Goal: Task Accomplishment & Management: Complete application form

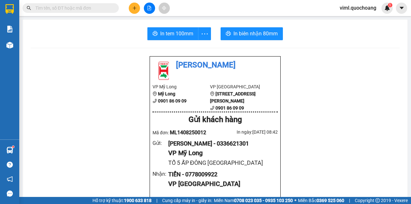
click at [125, 5] on div at bounding box center [62, 8] width 125 height 10
click at [136, 6] on icon "plus" at bounding box center [134, 8] width 4 height 4
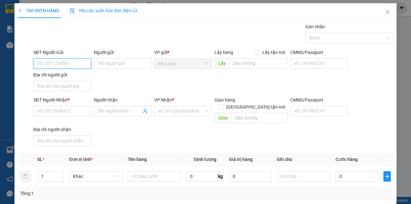
click at [79, 66] on input "SĐT Người Gửi" at bounding box center [62, 63] width 58 height 10
click at [74, 58] on input "SĐT Người Gửi" at bounding box center [62, 63] width 58 height 10
click at [87, 74] on div "0768903908 - [PERSON_NAME]" at bounding box center [68, 76] width 63 height 7
type input "0768903908"
type input "[PERSON_NAME]"
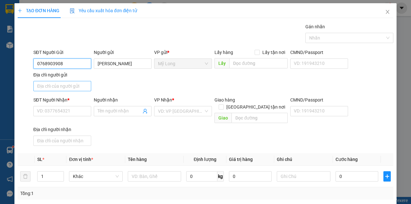
type input "0768903908"
click at [71, 88] on input "Địa chỉ người gửi" at bounding box center [62, 86] width 58 height 10
type input "ẤP 1 [GEOGRAPHIC_DATA]"
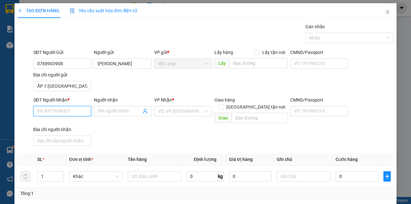
click at [67, 111] on input "SĐT Người Nhận *" at bounding box center [62, 111] width 58 height 10
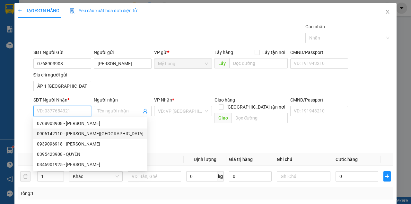
click at [94, 134] on div "0906142110 - [PERSON_NAME][GEOGRAPHIC_DATA]" at bounding box center [90, 133] width 107 height 7
type input "0906142110"
type input "[PERSON_NAME]"
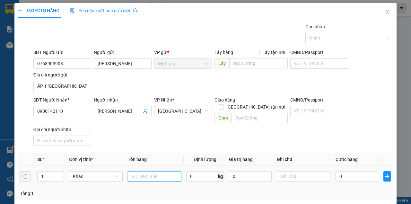
click at [161, 171] on input "text" at bounding box center [155, 176] width 54 height 10
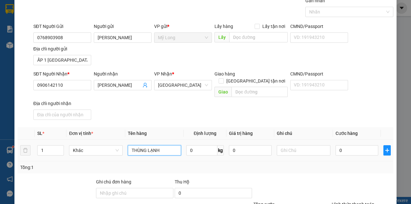
scroll to position [64, 0]
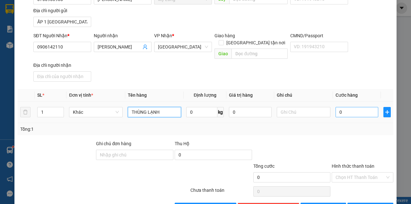
type input "THÙNG LẠNH"
click at [350, 107] on input "0" at bounding box center [356, 112] width 43 height 10
type input "5"
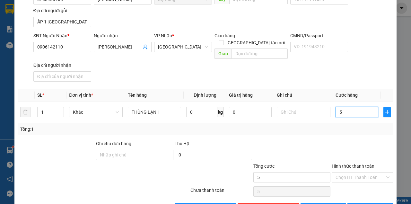
type input "50"
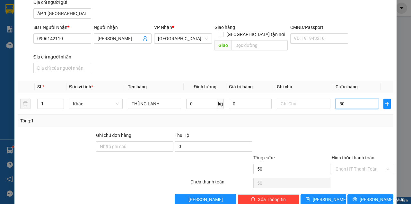
scroll to position [77, 0]
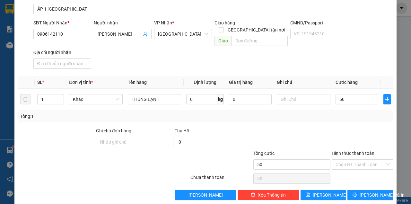
type input "50.000"
click at [294, 163] on div "Tổng cước 50.000" at bounding box center [291, 161] width 77 height 22
click at [298, 160] on input "50.000" at bounding box center [291, 164] width 77 height 10
click at [369, 151] on label "Hình thức thanh toán" at bounding box center [353, 153] width 43 height 5
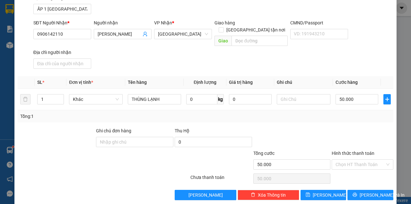
click at [369, 160] on input "Hình thức thanh toán" at bounding box center [359, 165] width 49 height 10
click at [358, 160] on input "Hình thức thanh toán" at bounding box center [359, 165] width 49 height 10
click at [350, 171] on div "Tại văn phòng" at bounding box center [359, 169] width 53 height 7
type input "0"
click at [357, 193] on icon "printer" at bounding box center [355, 195] width 4 height 4
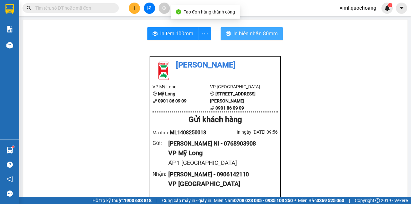
click at [247, 34] on span "In biên nhận 80mm" at bounding box center [255, 34] width 44 height 8
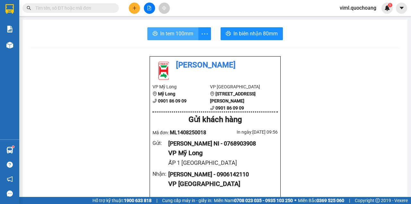
click at [180, 34] on span "In tem 100mm" at bounding box center [176, 34] width 33 height 8
click at [131, 6] on button at bounding box center [134, 8] width 11 height 11
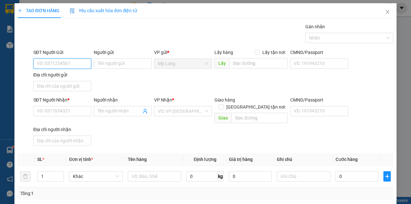
click at [67, 66] on input "SĐT Người Gửi" at bounding box center [62, 63] width 58 height 10
type input "0909017612"
click at [67, 77] on div "0909017612 - CÔ HÀ" at bounding box center [62, 76] width 50 height 7
type input "CÔ HÀ"
type input "0909017612"
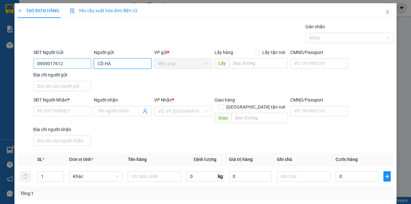
drag, startPoint x: 115, startPoint y: 65, endPoint x: 86, endPoint y: 65, distance: 28.9
click at [86, 65] on div "SĐT Người Gửi 0909017612 Người gửi CÔ HÀ CÔ HÀ VP gửi * [PERSON_NAME] Lấy hàng …" at bounding box center [213, 71] width 362 height 45
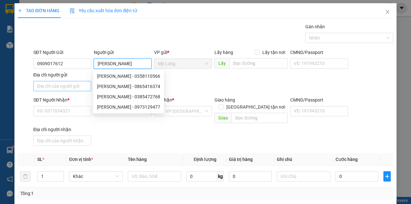
type input "[PERSON_NAME]"
click at [56, 88] on input "Địa chỉ người gửi" at bounding box center [62, 86] width 58 height 10
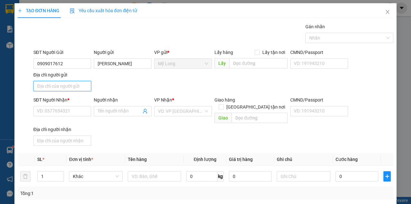
type input "A"
type input "Â"
type input "Ấ"
type input "TỔ 18 ẤP 1 [GEOGRAPHIC_DATA]"
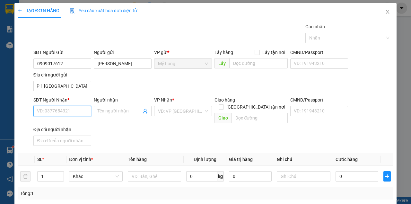
scroll to position [0, 0]
click at [66, 110] on input "SĐT Người Nhận *" at bounding box center [62, 111] width 58 height 10
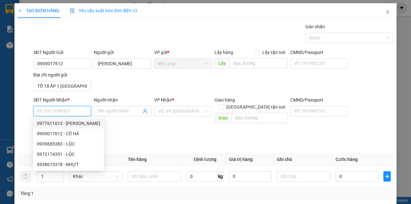
click at [73, 111] on input "SĐT Người Nhận *" at bounding box center [62, 111] width 58 height 10
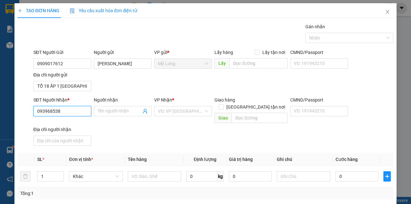
type input "0939685383"
drag, startPoint x: 78, startPoint y: 123, endPoint x: 86, endPoint y: 119, distance: 8.3
click at [78, 123] on div "0939685383 - LỘC" at bounding box center [62, 123] width 50 height 7
type input "LỘC"
type input "0939685383"
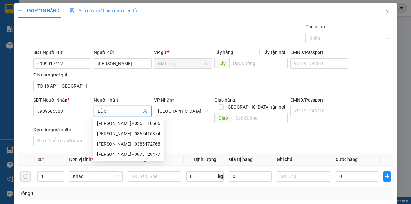
drag, startPoint x: 103, startPoint y: 115, endPoint x: 98, endPoint y: 116, distance: 5.2
click at [97, 117] on body "Kết quả tìm kiếm ( 0 ) Bộ lọc No Data viml.quochoang 1 Báo cáo Báo cáo dòng tiề…" at bounding box center [205, 102] width 411 height 204
click at [109, 110] on input "LỘC" at bounding box center [120, 111] width 44 height 7
type input "L"
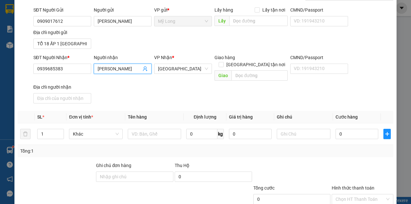
scroll to position [43, 0]
type input "[PERSON_NAME]"
click at [166, 128] on input "text" at bounding box center [155, 133] width 54 height 10
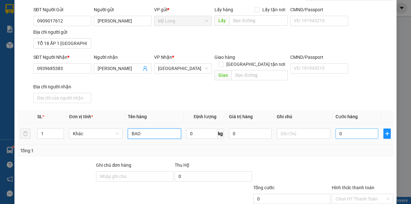
type input "BAO"
click at [345, 128] on input "0" at bounding box center [356, 133] width 43 height 10
type input "3"
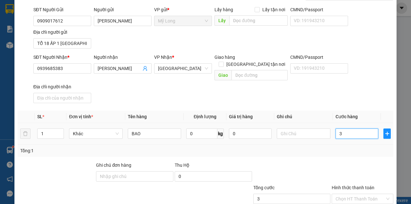
type input "30"
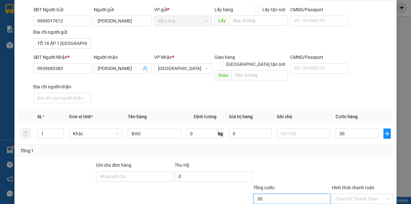
type input "30.000"
click at [304, 194] on input "30.000" at bounding box center [291, 199] width 77 height 10
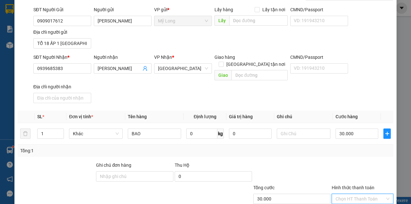
click at [343, 194] on input "Hình thức thanh toán" at bounding box center [359, 199] width 49 height 10
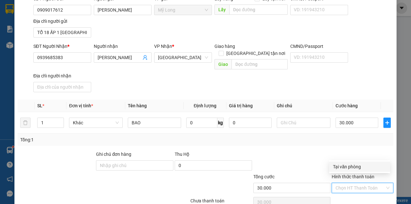
scroll to position [64, 0]
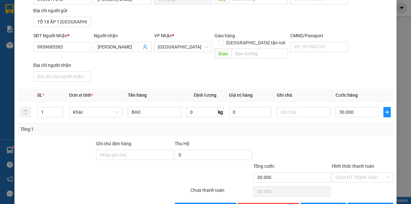
click at [361, 149] on div at bounding box center [362, 151] width 63 height 22
click at [356, 163] on div "Hình thức thanh toán" at bounding box center [363, 167] width 62 height 10
click at [350, 172] on input "Hình thức thanh toán" at bounding box center [359, 177] width 49 height 10
click at [349, 181] on div "Tại văn phòng" at bounding box center [359, 181] width 53 height 7
type input "0"
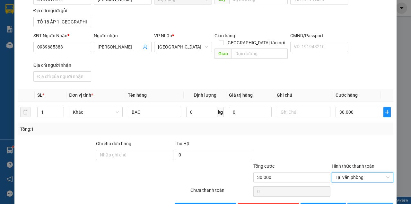
click at [361, 203] on button "[PERSON_NAME] và In" at bounding box center [370, 208] width 46 height 10
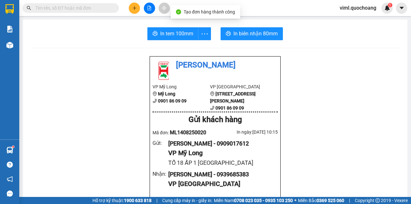
click at [270, 38] on button "In biên nhận 80mm" at bounding box center [251, 33] width 62 height 13
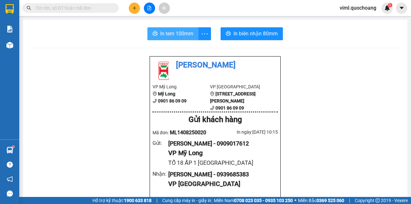
click at [179, 38] on button "In tem 100mm" at bounding box center [172, 33] width 51 height 13
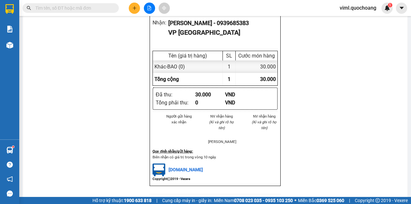
scroll to position [148, 0]
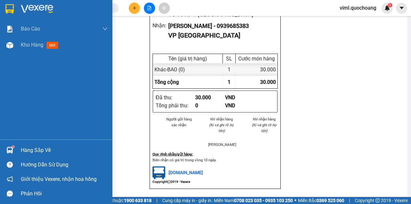
click at [12, 150] on img at bounding box center [9, 150] width 7 height 7
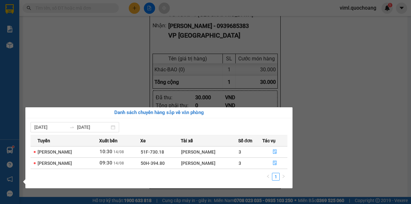
click at [343, 93] on section "Kết quả tìm kiếm ( 0 ) Bộ lọc No Data viml.quochoang 1 Báo cáo Báo cáo dòng tiề…" at bounding box center [205, 102] width 411 height 204
